Goal: Find specific page/section: Find specific page/section

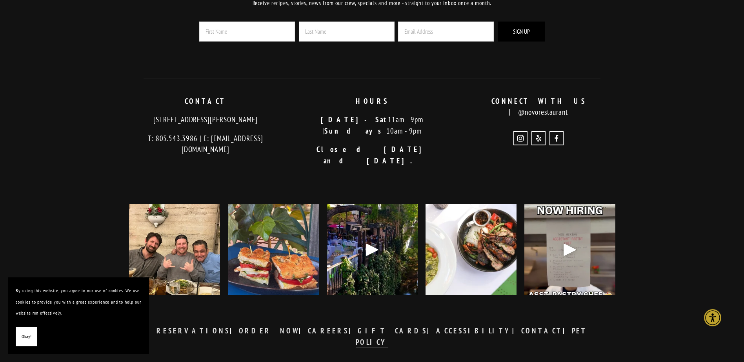
scroll to position [1907, 0]
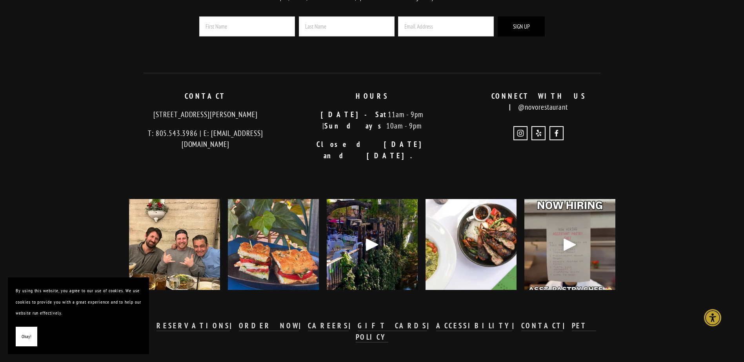
click at [567, 235] on div "Play" at bounding box center [569, 244] width 19 height 19
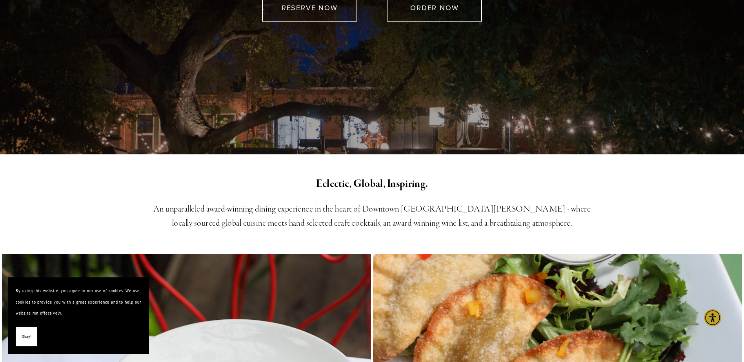
scroll to position [0, 0]
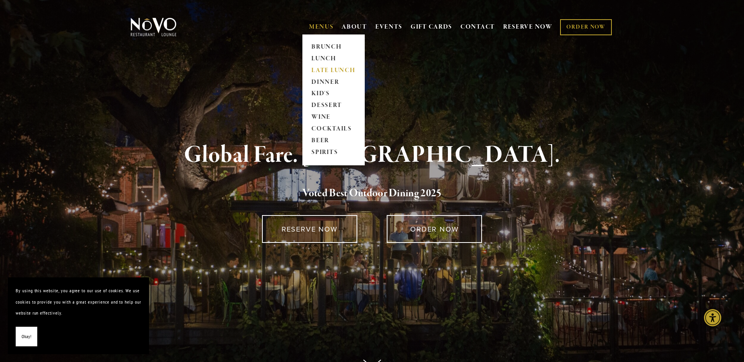
click at [320, 69] on link "LATE LUNCH" at bounding box center [333, 71] width 49 height 12
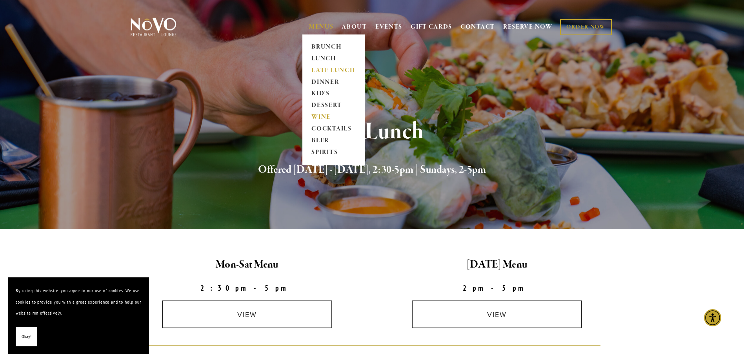
click at [318, 115] on link "WINE" at bounding box center [333, 118] width 49 height 12
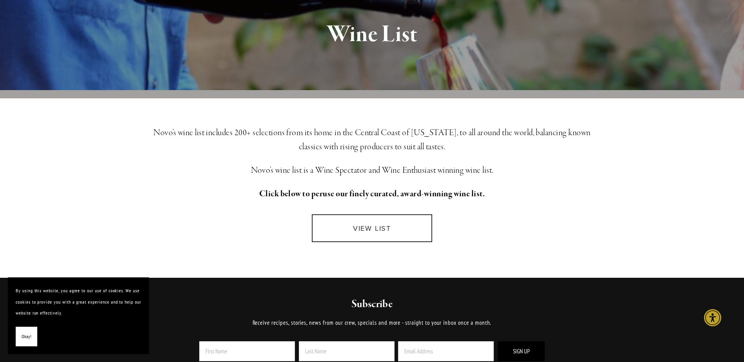
scroll to position [118, 0]
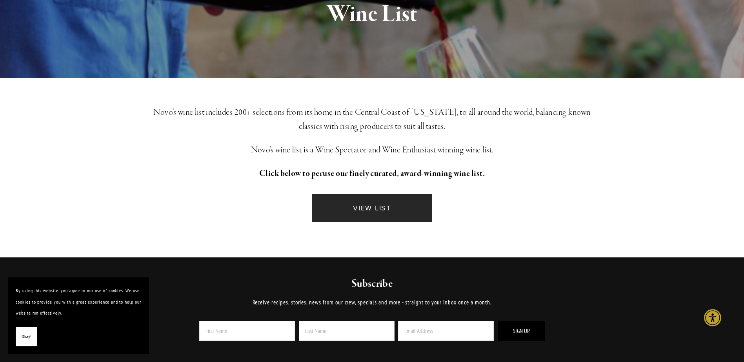
click at [389, 211] on link "VIEW LIST" at bounding box center [372, 208] width 120 height 28
